Goal: Task Accomplishment & Management: Manage account settings

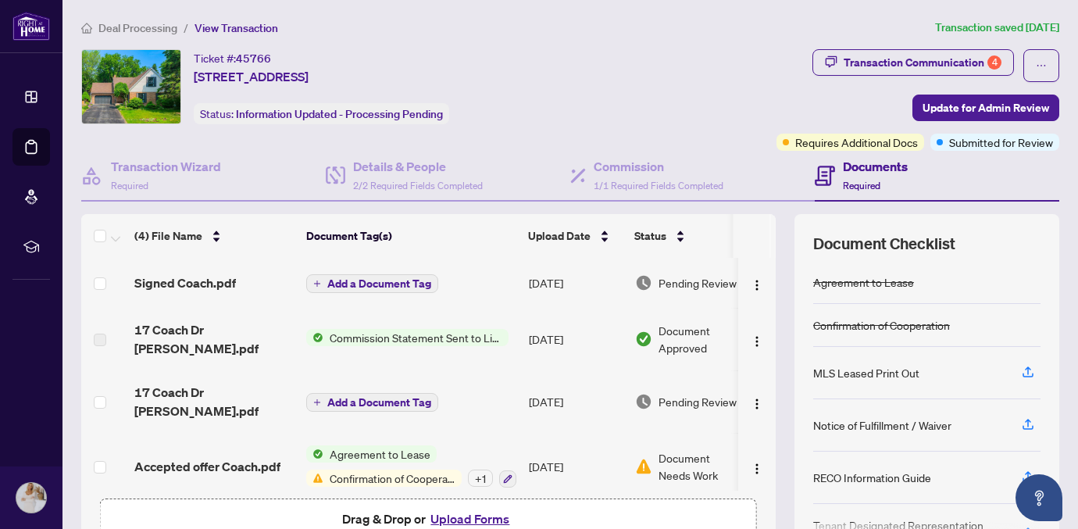
scroll to position [1, 0]
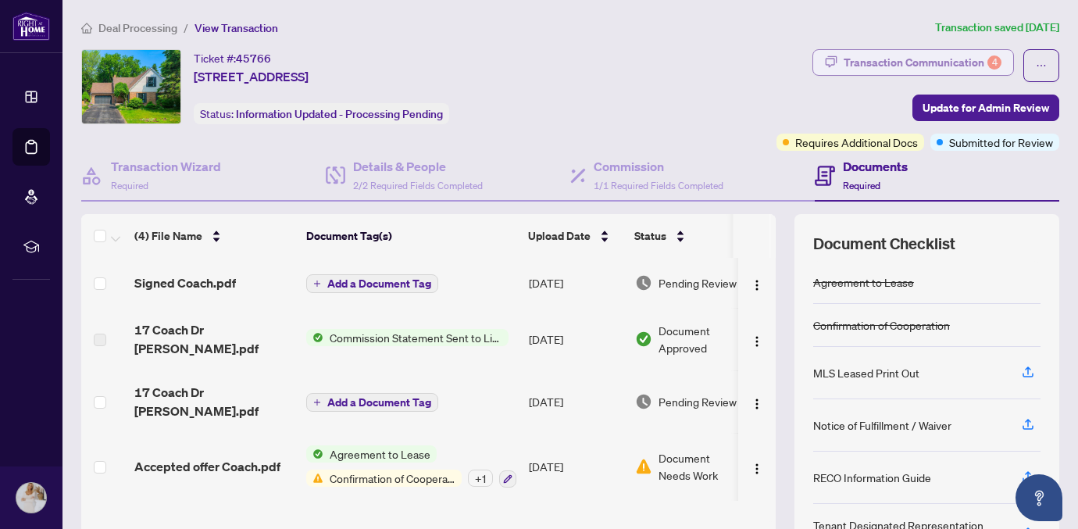
click at [930, 66] on div "Transaction Communication 4" at bounding box center [923, 62] width 158 height 25
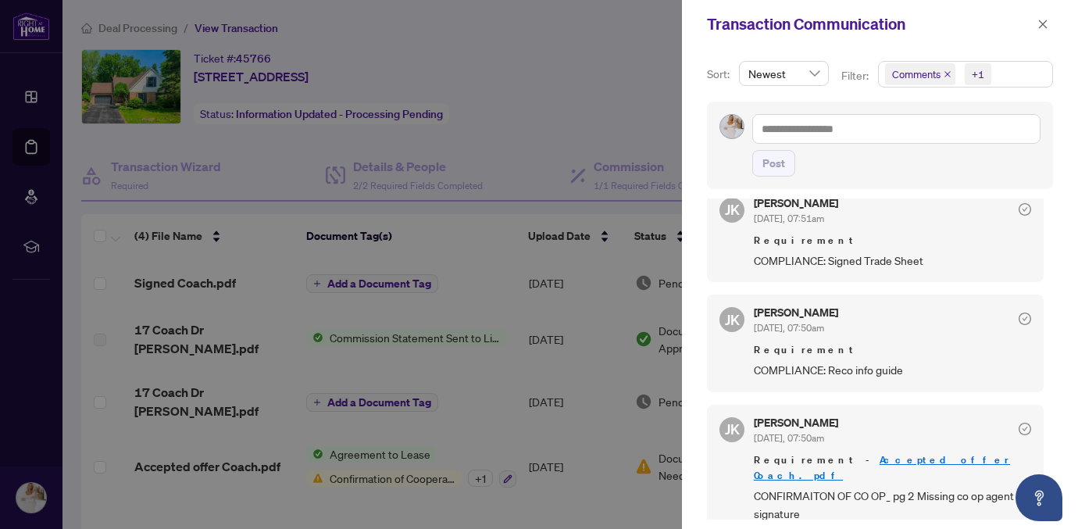
scroll to position [3, 0]
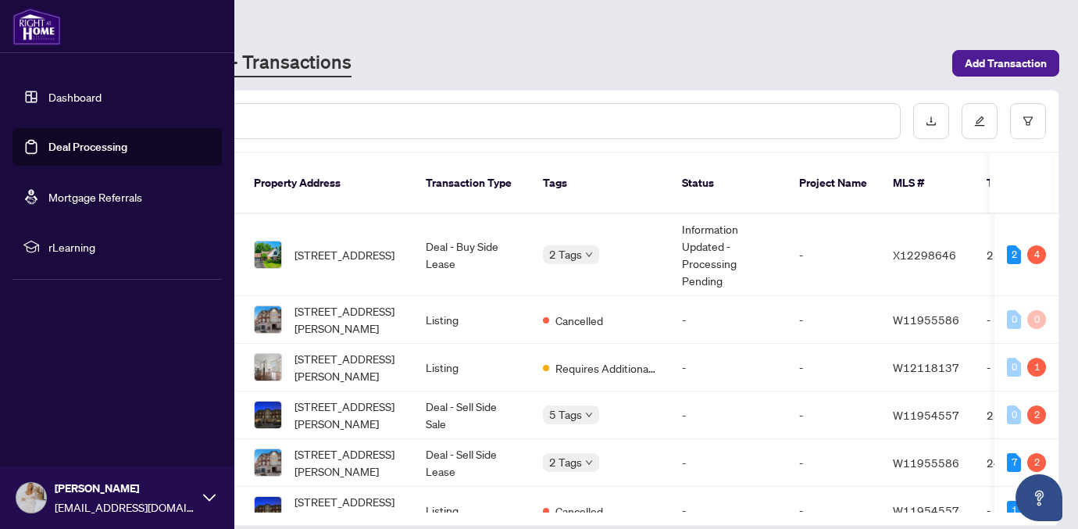
click at [48, 99] on link "Dashboard" at bounding box center [74, 97] width 53 height 14
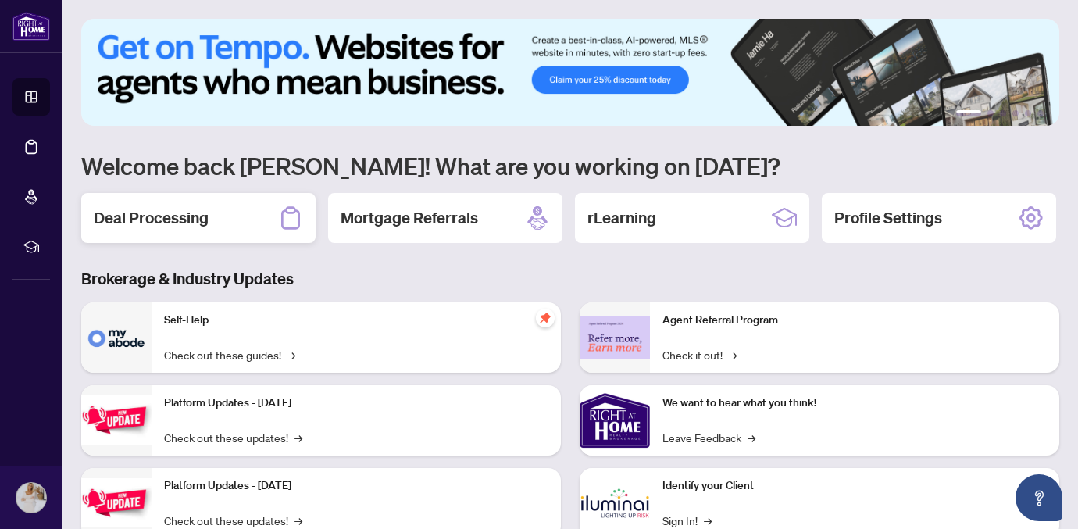
click at [100, 203] on div "Deal Processing" at bounding box center [198, 218] width 234 height 50
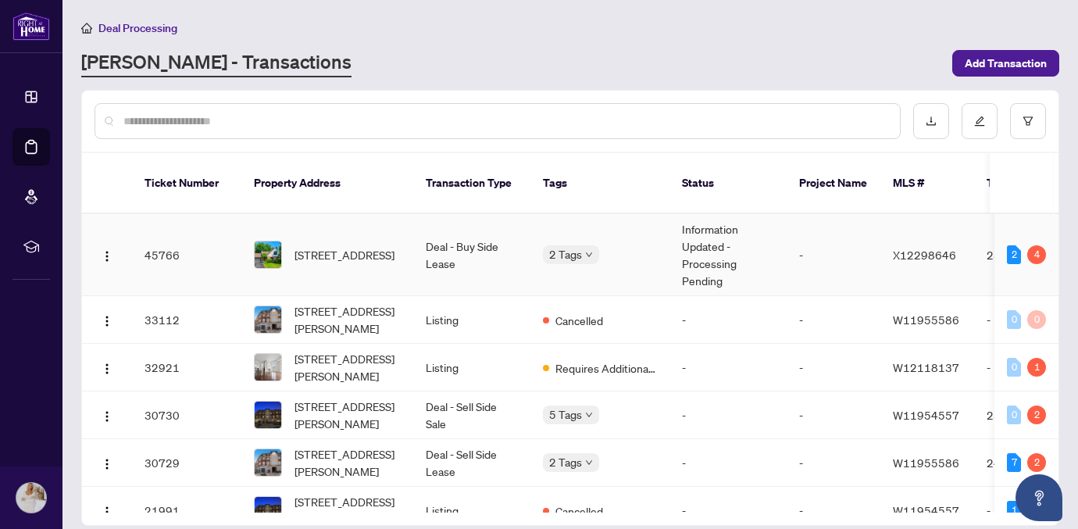
click at [417, 255] on td "Deal - Buy Side Lease" at bounding box center [471, 255] width 117 height 82
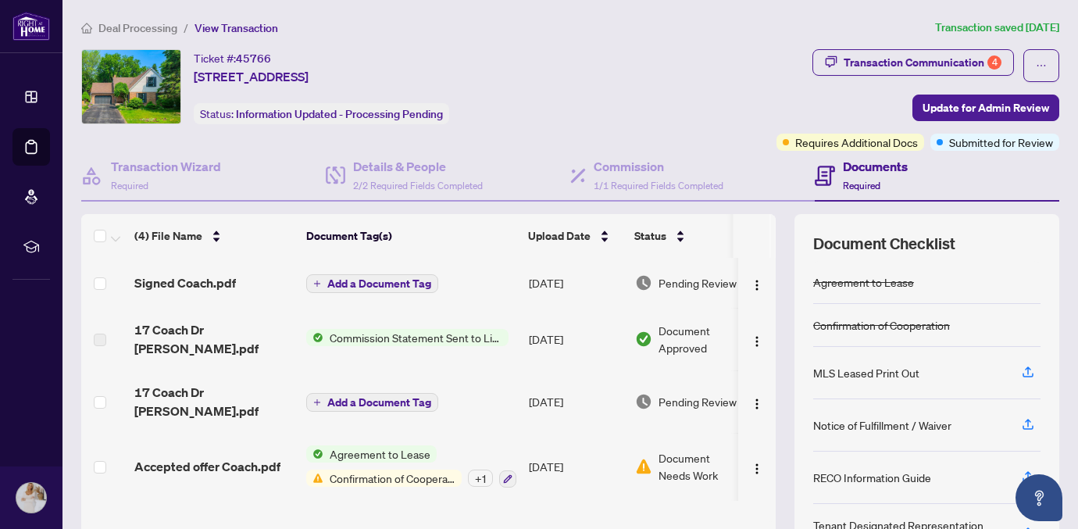
click at [881, 168] on h4 "Documents" at bounding box center [875, 166] width 65 height 19
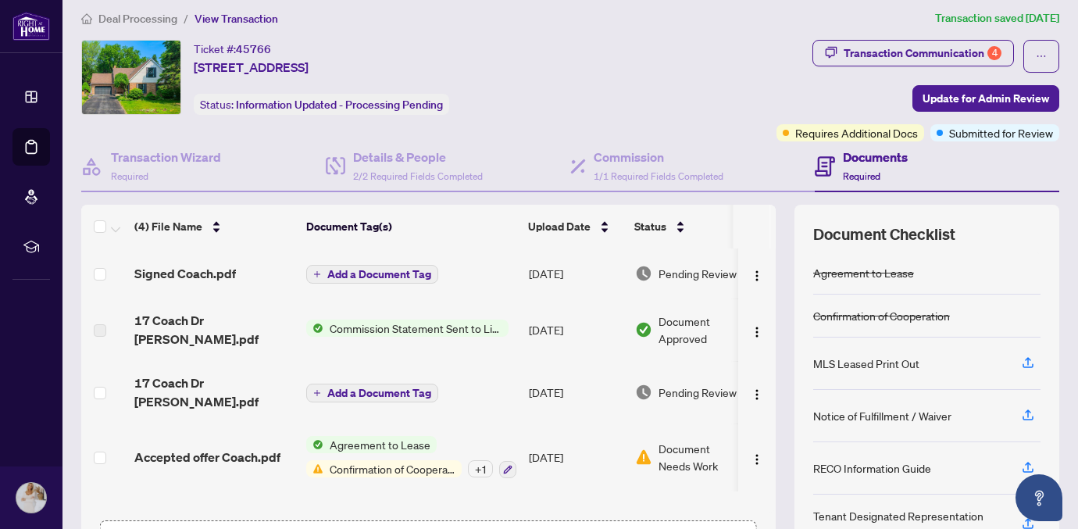
scroll to position [12, 0]
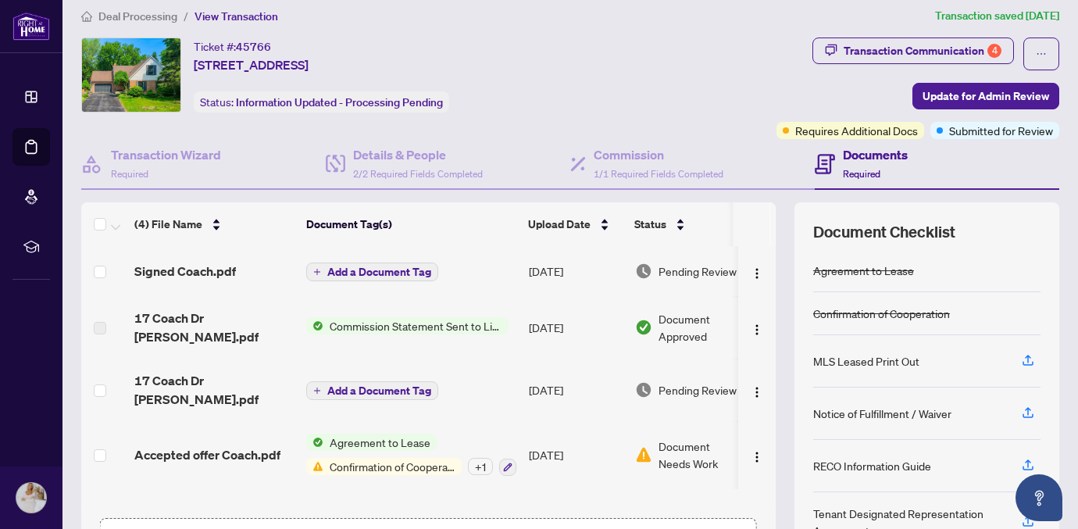
click at [339, 317] on span "Commission Statement Sent to Listing Brokerage" at bounding box center [415, 325] width 185 height 17
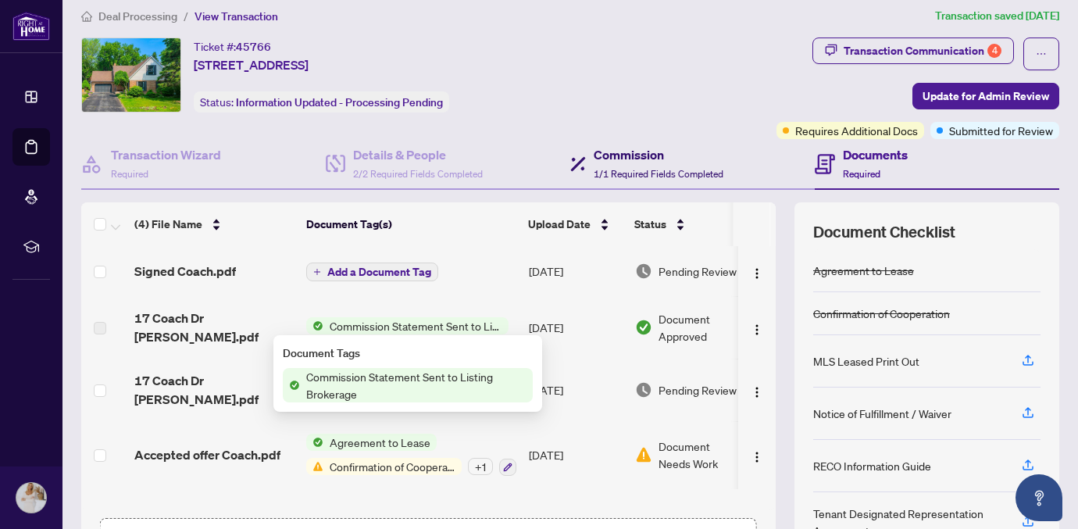
click at [641, 146] on h4 "Commission" at bounding box center [659, 154] width 130 height 19
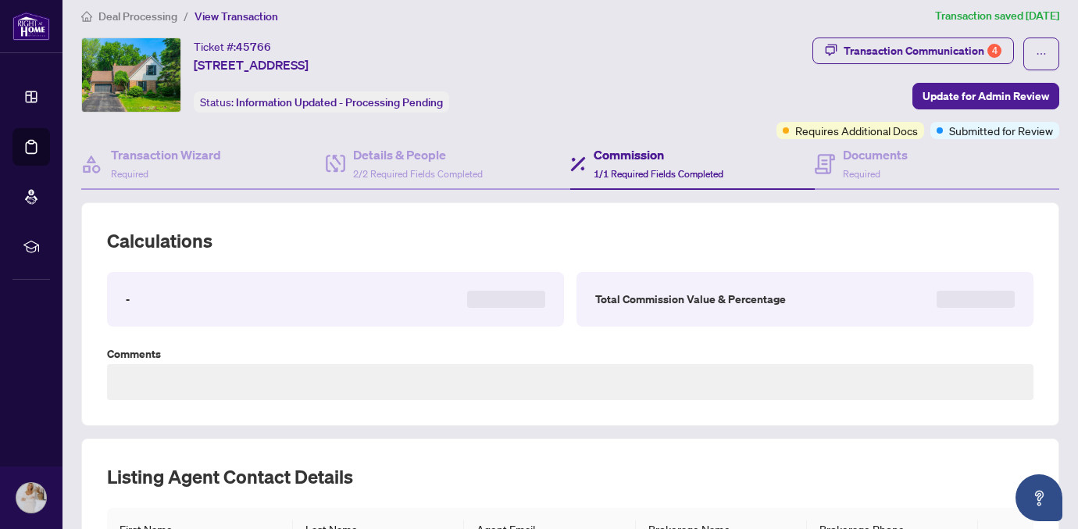
type textarea "**********"
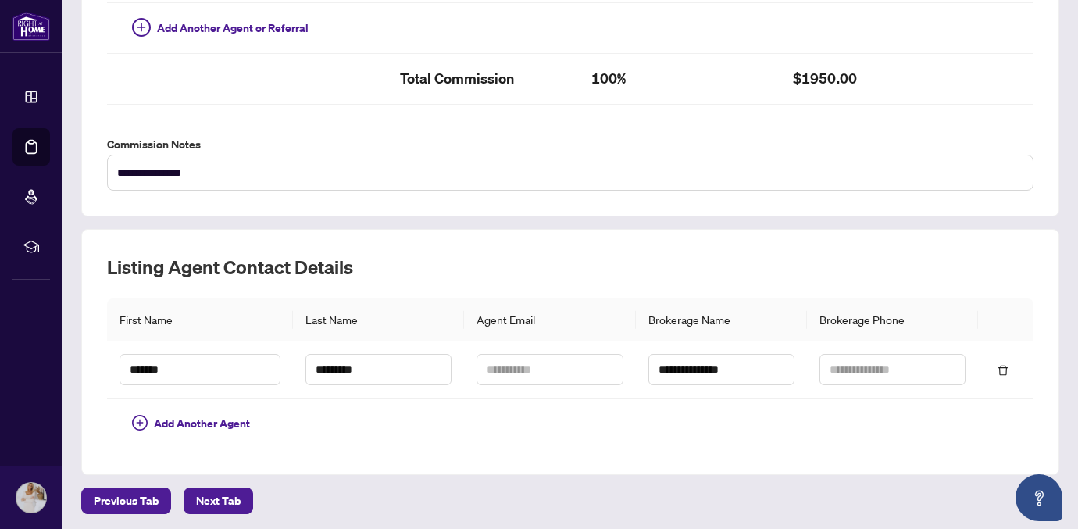
scroll to position [502, 0]
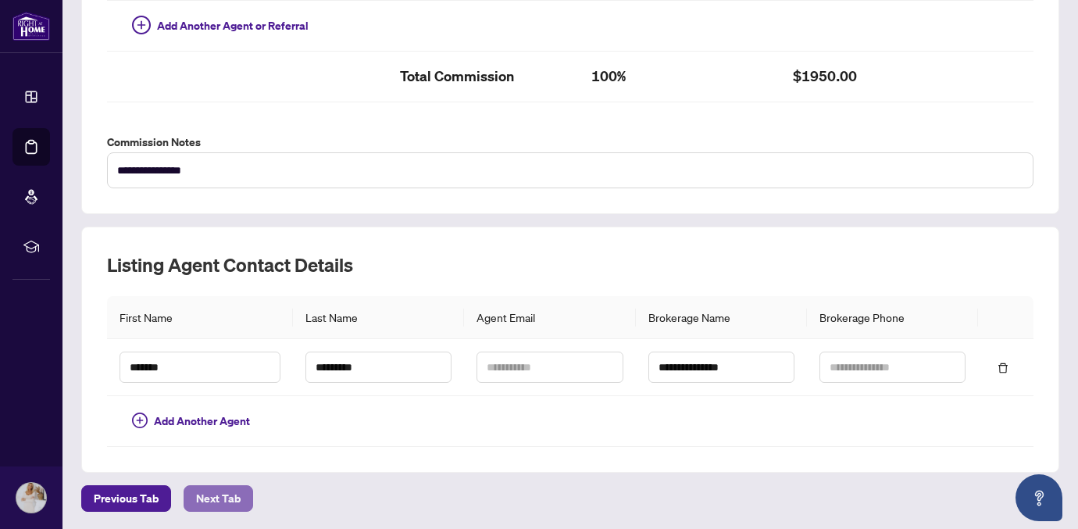
click at [228, 502] on span "Next Tab" at bounding box center [218, 498] width 45 height 25
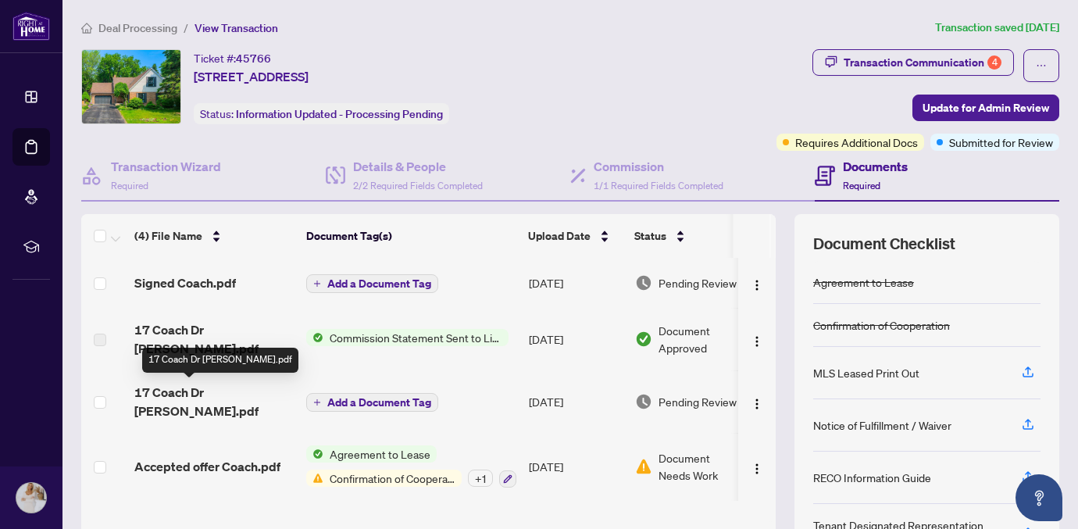
click at [204, 395] on span "17 Coach Dr [PERSON_NAME].pdf" at bounding box center [213, 402] width 159 height 38
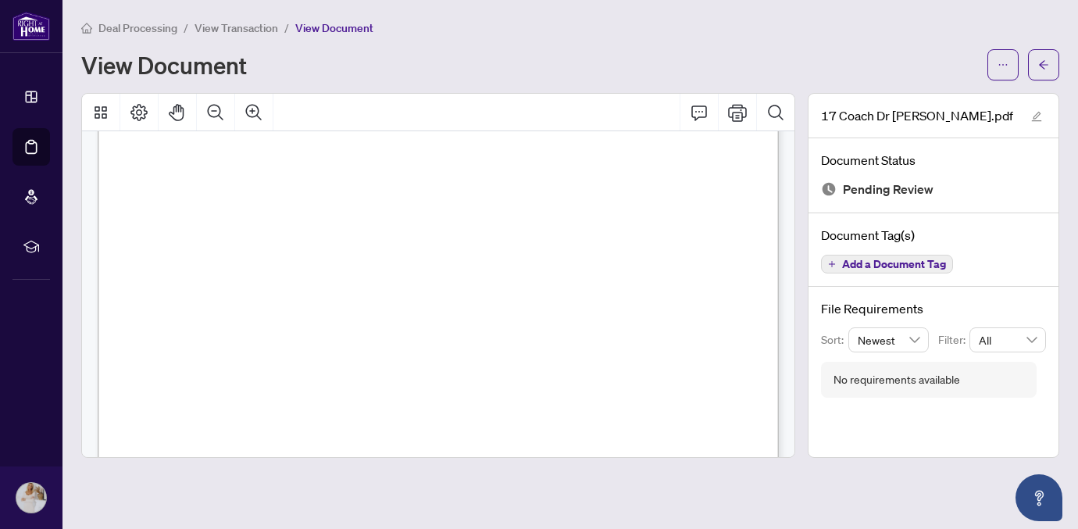
scroll to position [499, 0]
click at [739, 122] on button "Print" at bounding box center [738, 113] width 38 height 38
click at [738, 109] on icon "Print" at bounding box center [737, 112] width 19 height 19
